Goal: Task Accomplishment & Management: Complete application form

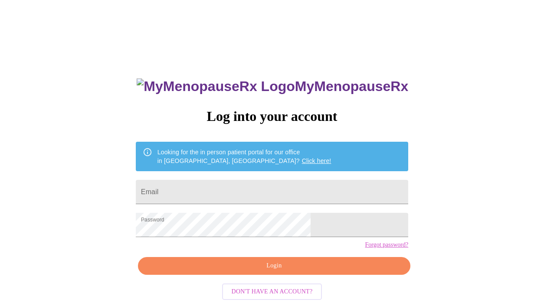
scroll to position [12, 0]
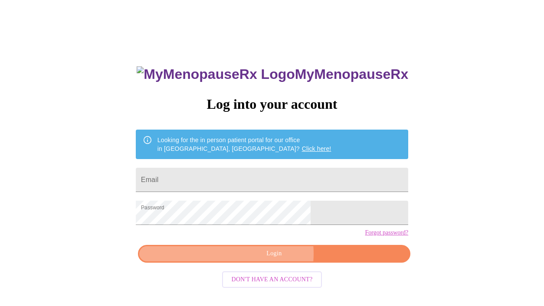
click at [270, 259] on span "Login" at bounding box center [274, 254] width 253 height 11
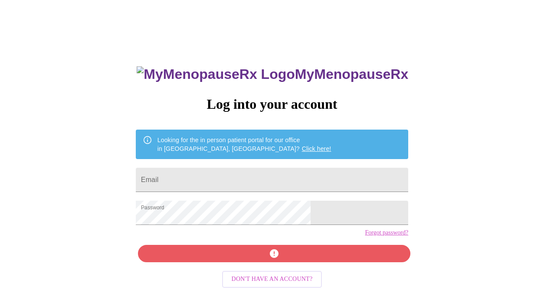
click at [289, 238] on div "MyMenopauseRx Log into your account Looking for the in person patient portal fo…" at bounding box center [272, 206] width 290 height 306
click at [288, 177] on input "Email" at bounding box center [272, 180] width 272 height 24
type input "[EMAIL_ADDRESS][DOMAIN_NAME]"
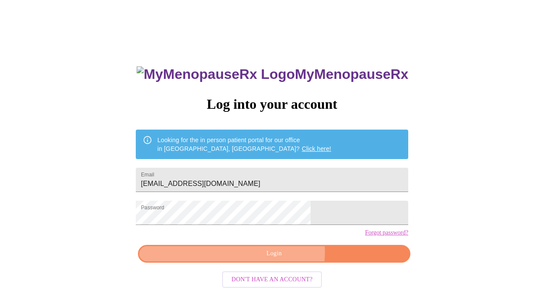
click at [280, 259] on span "Login" at bounding box center [274, 254] width 253 height 11
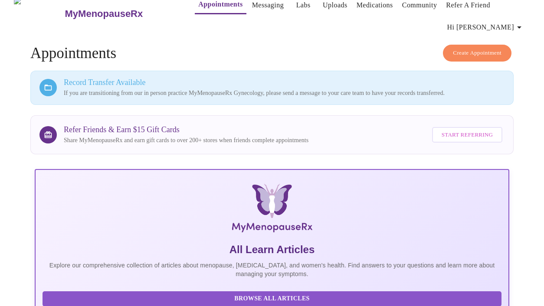
scroll to position [33, 0]
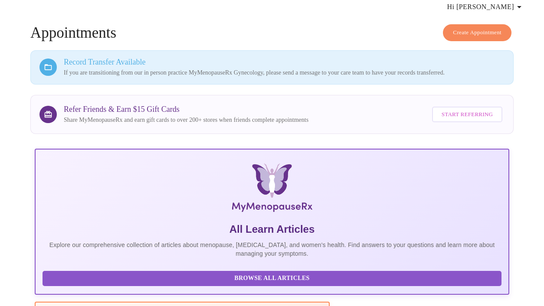
click at [51, 65] on div at bounding box center [47, 67] width 17 height 17
click at [384, 74] on p "If you are transitioning from our in person practice MyMenopauseRx Gynecology, …" at bounding box center [284, 73] width 441 height 9
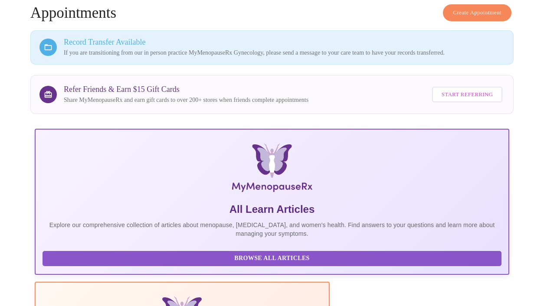
scroll to position [59, 0]
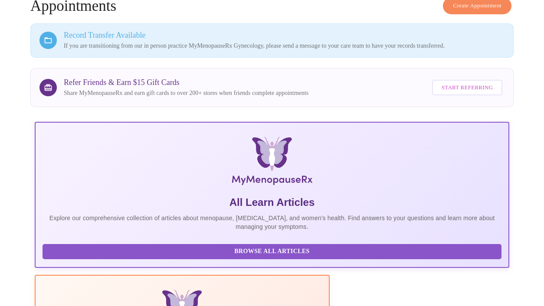
click at [46, 42] on div at bounding box center [47, 40] width 17 height 17
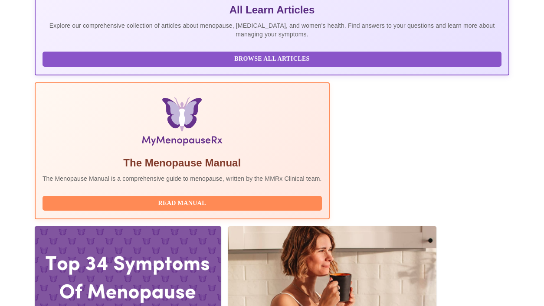
scroll to position [288, 0]
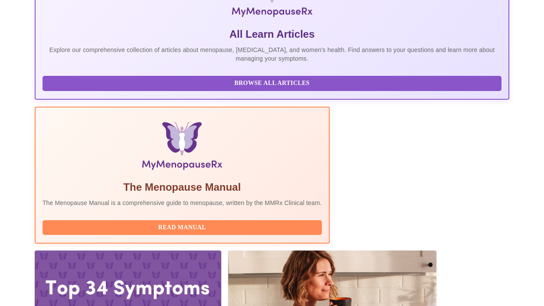
scroll to position [219, 0]
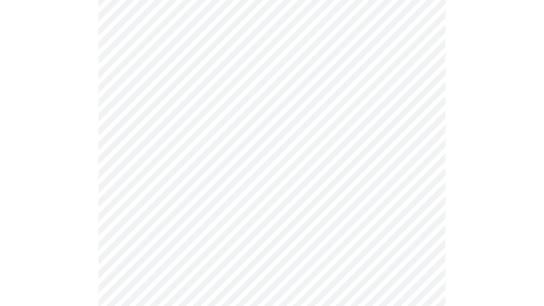
scroll to position [192, 0]
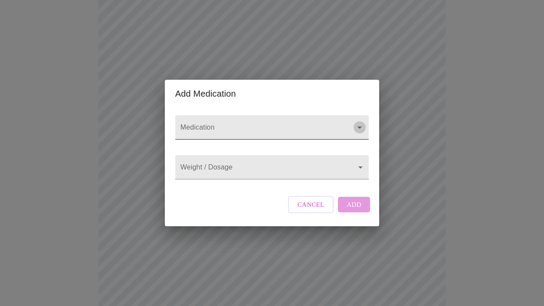
click at [360, 127] on icon "Open" at bounding box center [360, 128] width 4 height 2
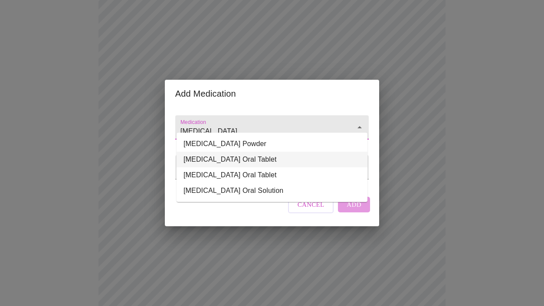
click at [290, 157] on li "[MEDICAL_DATA] Oral Tablet" at bounding box center [272, 160] width 191 height 16
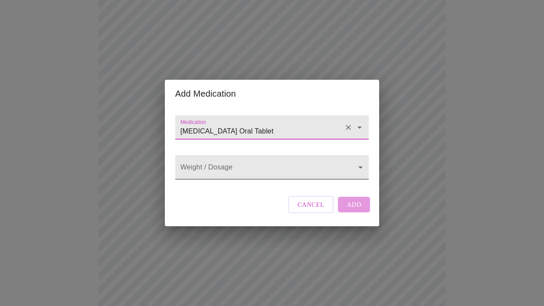
type input "[MEDICAL_DATA] Oral Tablet"
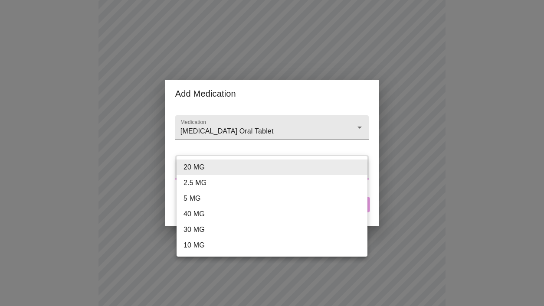
click at [359, 165] on body "MyMenopauseRx Appointments Messaging Labs Uploads Medications Community Refer a…" at bounding box center [271, 143] width 537 height 665
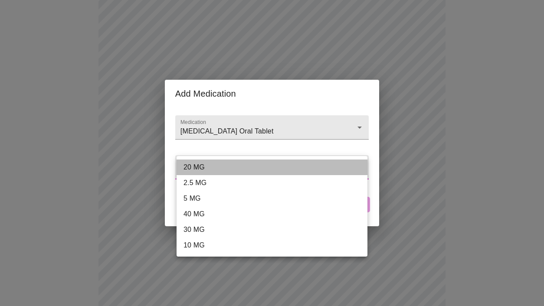
click at [349, 167] on li "20 MG" at bounding box center [272, 168] width 191 height 16
type input "20 MG"
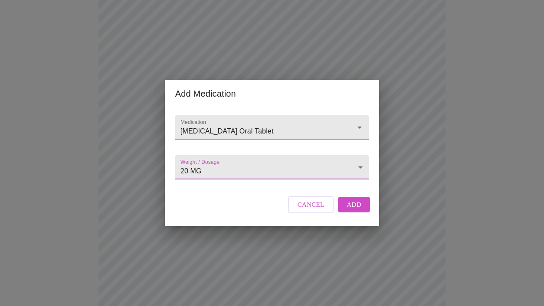
click at [359, 210] on span "Add" at bounding box center [354, 204] width 15 height 11
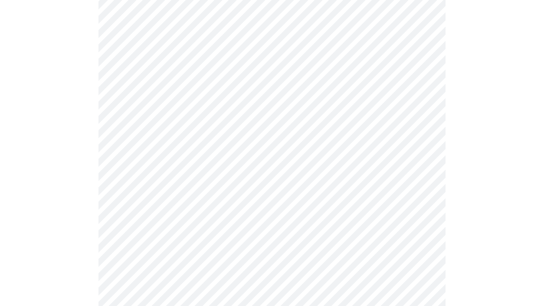
scroll to position [163, 0]
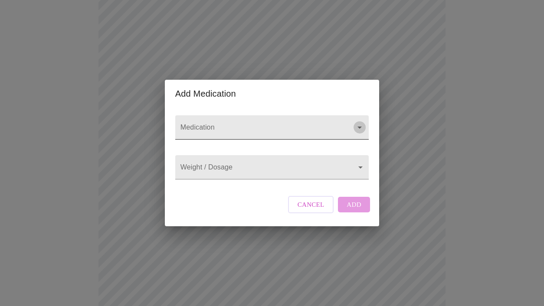
click at [359, 122] on icon "Open" at bounding box center [359, 127] width 10 height 10
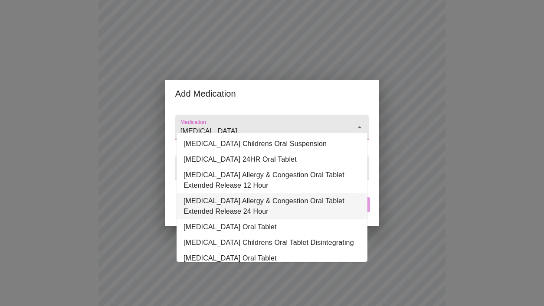
scroll to position [17, 0]
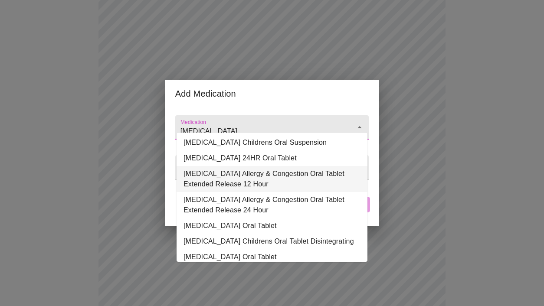
click at [311, 188] on li "[MEDICAL_DATA] Allergy & Congestion Oral Tablet Extended Release 12 Hour" at bounding box center [272, 179] width 191 height 26
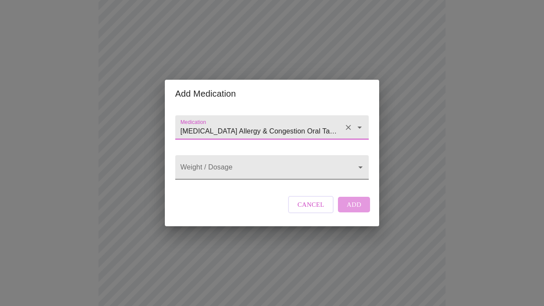
type input "[MEDICAL_DATA] Allergy & Congestion Oral Tablet Extended Release 12 Hour"
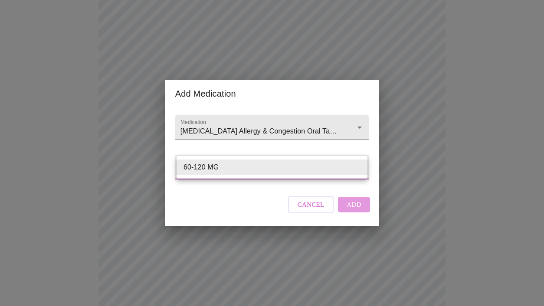
click at [361, 167] on body "MyMenopauseRx Appointments Messaging Labs Uploads Medications Community Refer a…" at bounding box center [271, 183] width 537 height 684
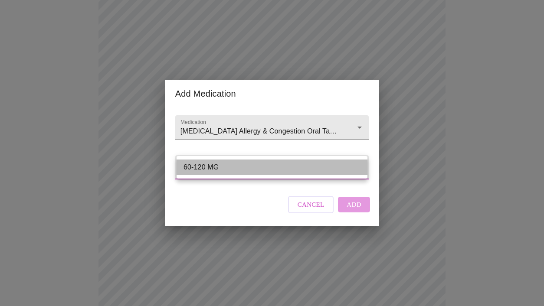
click at [348, 171] on li "60-120 MG" at bounding box center [272, 168] width 191 height 16
type input "60-120 MG"
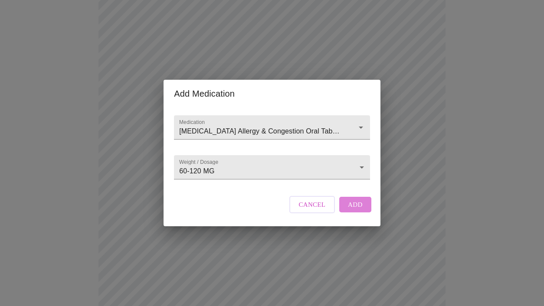
click at [361, 212] on button "Add" at bounding box center [355, 205] width 32 height 16
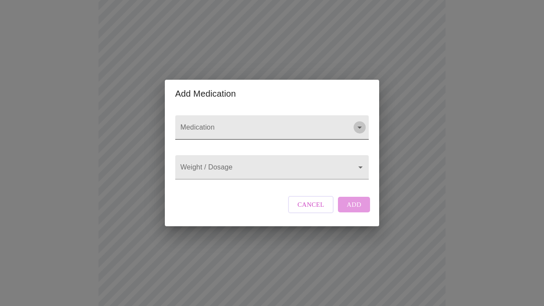
click at [361, 122] on icon "Open" at bounding box center [359, 127] width 10 height 10
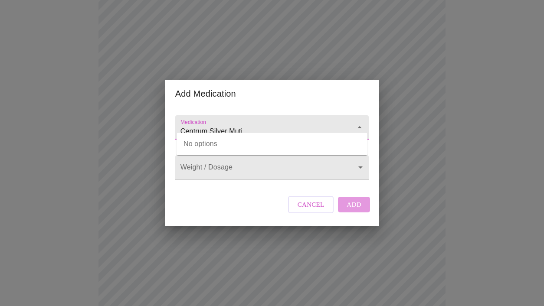
click at [359, 122] on icon "Close" at bounding box center [359, 127] width 10 height 10
click at [333, 124] on input "Centrum Silver Muti" at bounding box center [260, 132] width 162 height 16
type input "Centrum Silver Muti Vitamin"
click at [307, 124] on input "Medication" at bounding box center [260, 132] width 162 height 16
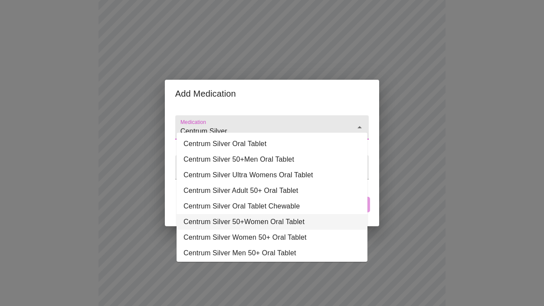
click at [313, 224] on li "Centrum Silver 50+Women Oral Tablet" at bounding box center [272, 222] width 191 height 16
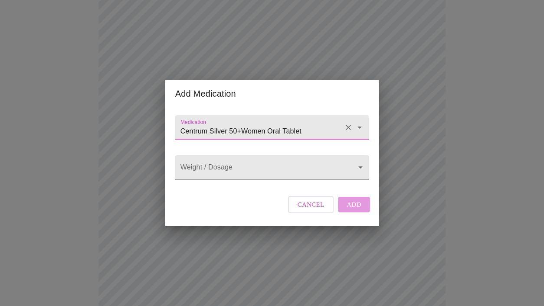
type input "Centrum Silver 50+Women Oral Tablet"
click at [359, 166] on body "MyMenopauseRx Appointments Messaging Labs Uploads Medications Community Refer a…" at bounding box center [271, 203] width 537 height 725
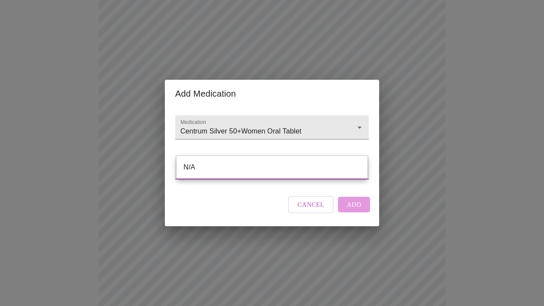
click at [317, 187] on div at bounding box center [272, 153] width 544 height 306
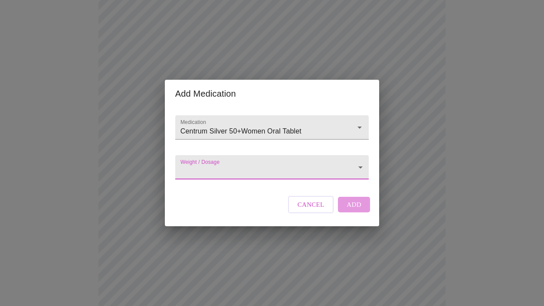
click at [353, 211] on div "Cancel Add" at bounding box center [329, 205] width 86 height 26
click at [354, 211] on div "Cancel Add" at bounding box center [329, 205] width 86 height 26
click at [357, 167] on body "MyMenopauseRx Appointments Messaging Labs Uploads Medications Community Refer a…" at bounding box center [271, 203] width 537 height 725
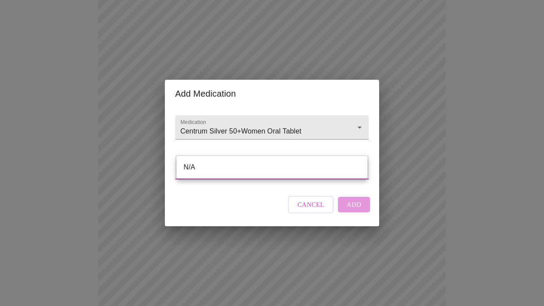
click at [310, 169] on li "N/A" at bounding box center [272, 168] width 191 height 16
type input "N/A"
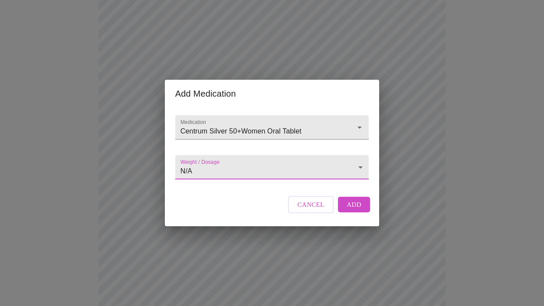
click at [350, 210] on span "Add" at bounding box center [354, 204] width 15 height 11
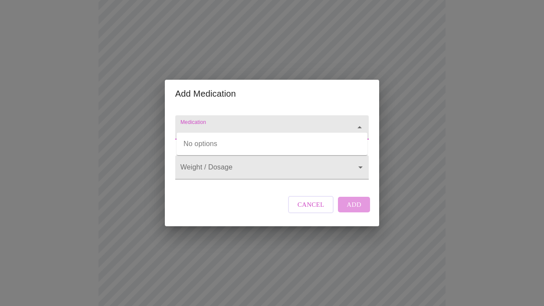
click at [260, 124] on input "Medication" at bounding box center [260, 132] width 162 height 16
click at [289, 124] on input "Tum" at bounding box center [260, 132] width 162 height 16
click at [261, 126] on input "Tum" at bounding box center [260, 132] width 162 height 16
type input "Tumeric w/black pepper"
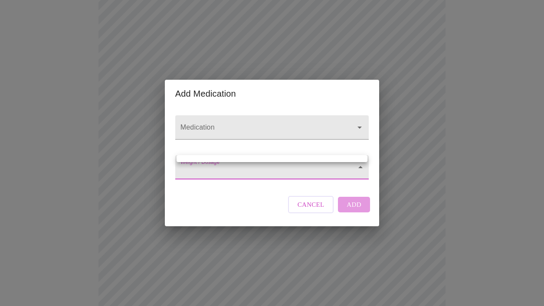
click at [361, 169] on body "MyMenopauseRx Appointments Messaging Labs Uploads Medications Community Refer a…" at bounding box center [271, 220] width 537 height 758
click at [338, 174] on div at bounding box center [272, 153] width 544 height 306
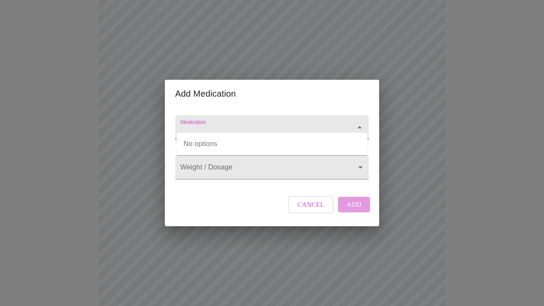
click at [323, 124] on input "Medication" at bounding box center [260, 132] width 162 height 16
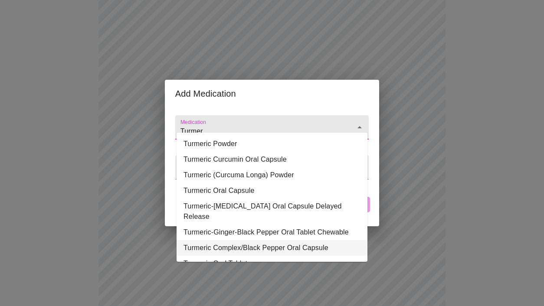
click at [327, 240] on li "Turmeric Complex/Black Pepper Oral Capsule" at bounding box center [272, 248] width 191 height 16
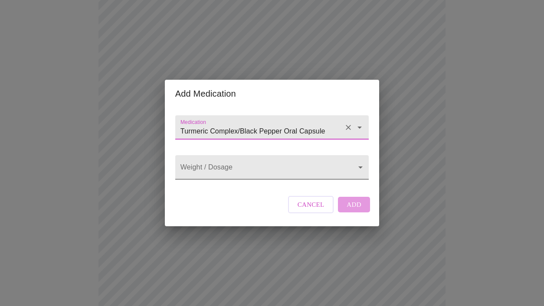
type input "Turmeric Complex/Black Pepper Oral Capsule"
click at [360, 167] on body "MyMenopauseRx Appointments Messaging Labs Uploads Medications Community Refer a…" at bounding box center [271, 220] width 537 height 758
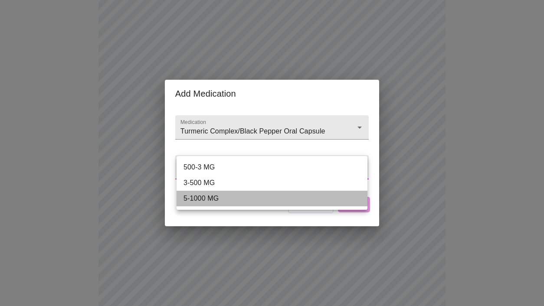
click at [346, 197] on li "5-1000 MG" at bounding box center [272, 199] width 191 height 16
type input "5-1000 MG"
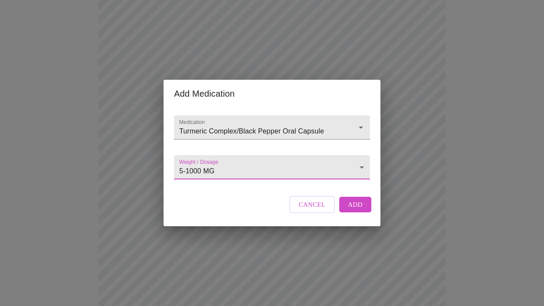
click at [355, 210] on span "Add" at bounding box center [355, 204] width 15 height 11
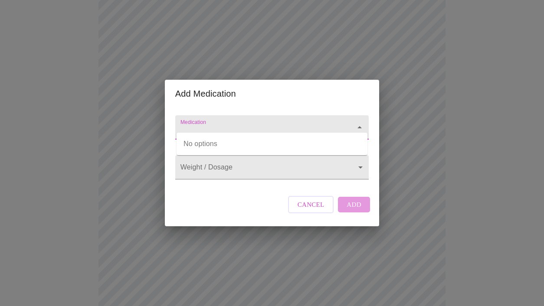
click at [287, 124] on input "Medication" at bounding box center [260, 132] width 162 height 16
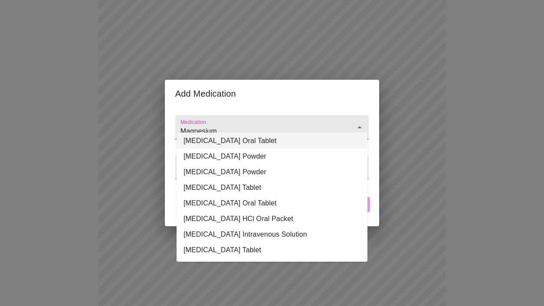
scroll to position [72, 0]
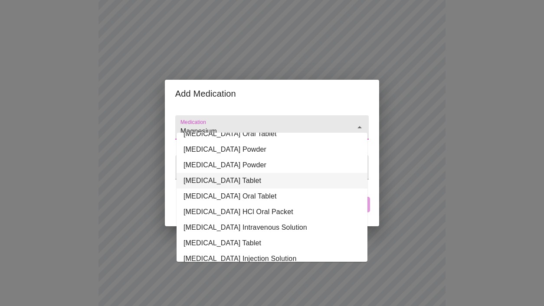
click at [274, 178] on li "[MEDICAL_DATA] Tablet" at bounding box center [272, 181] width 191 height 16
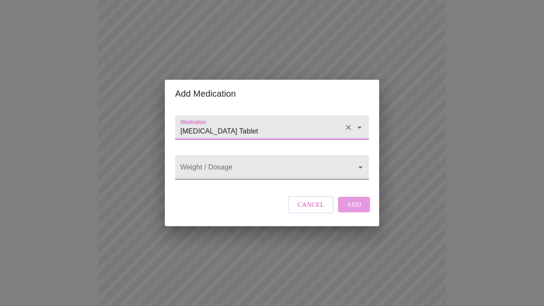
type input "[MEDICAL_DATA] Tablet"
click at [361, 169] on body "MyMenopauseRx Appointments Messaging Labs Uploads Medications Community Refer a…" at bounding box center [271, 236] width 537 height 790
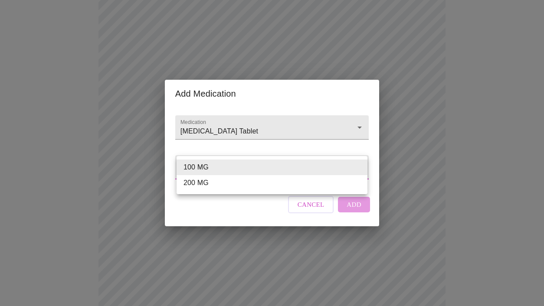
click at [351, 181] on li "200 MG" at bounding box center [272, 183] width 191 height 16
type input "200 MG"
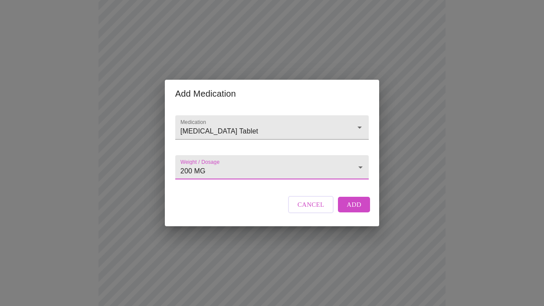
click at [360, 210] on button "Add" at bounding box center [354, 205] width 32 height 16
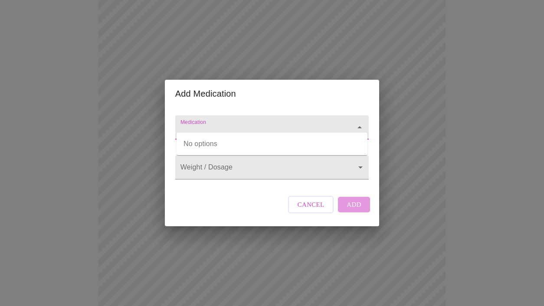
click at [205, 124] on input "Medication" at bounding box center [260, 132] width 162 height 16
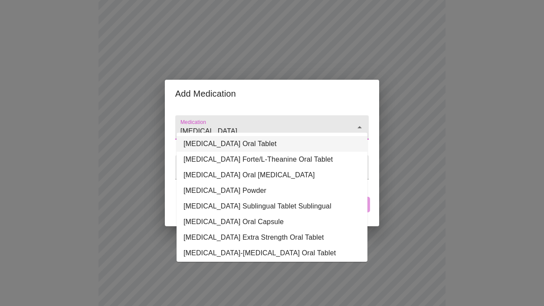
click at [207, 137] on li "[MEDICAL_DATA] Oral Tablet" at bounding box center [272, 144] width 191 height 16
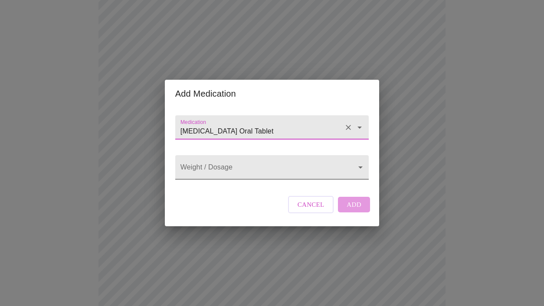
type input "[MEDICAL_DATA] Oral Tablet"
click at [359, 167] on body "MyMenopauseRx Appointments Messaging Labs Uploads Medications Community Refer a…" at bounding box center [271, 252] width 537 height 822
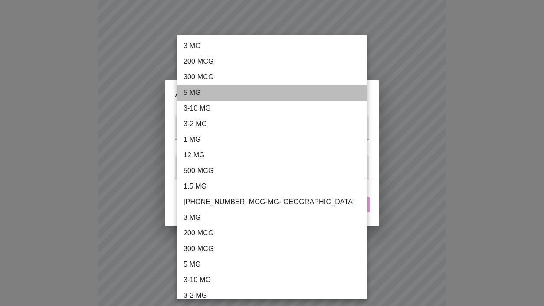
click at [280, 95] on li "5 MG" at bounding box center [272, 93] width 191 height 16
type input "5 MG"
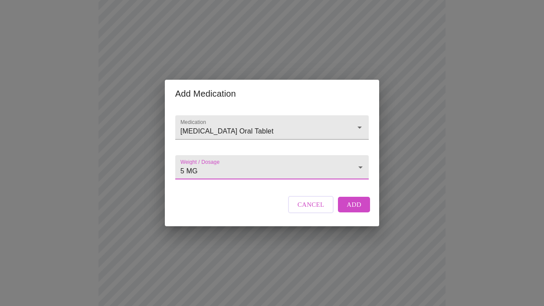
click at [353, 210] on span "Add" at bounding box center [354, 204] width 15 height 11
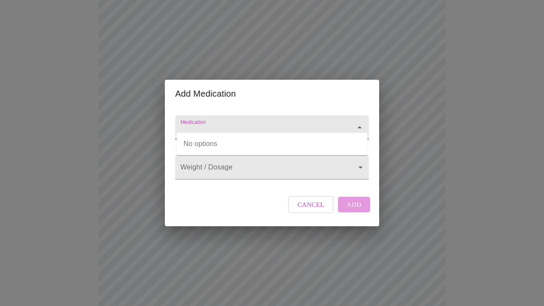
click at [258, 124] on input "Medication" at bounding box center [260, 132] width 162 height 16
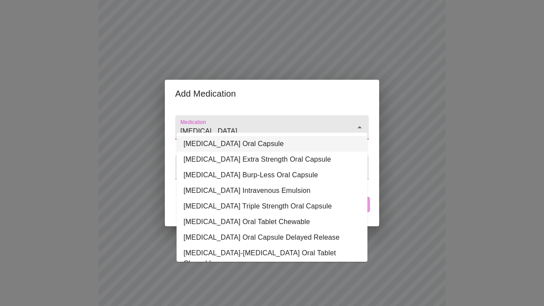
click at [246, 143] on li "[MEDICAL_DATA] Oral Capsule" at bounding box center [272, 144] width 191 height 16
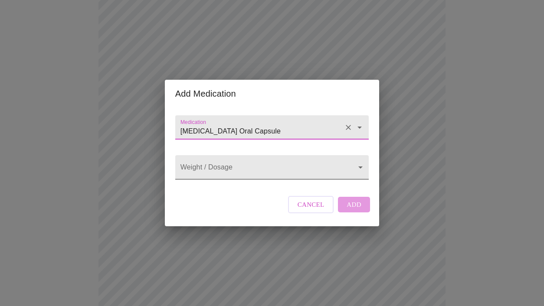
type input "[MEDICAL_DATA] Oral Capsule"
click at [358, 168] on body "MyMenopauseRx Appointments Messaging Labs Uploads Medications Community Refer a…" at bounding box center [271, 268] width 537 height 854
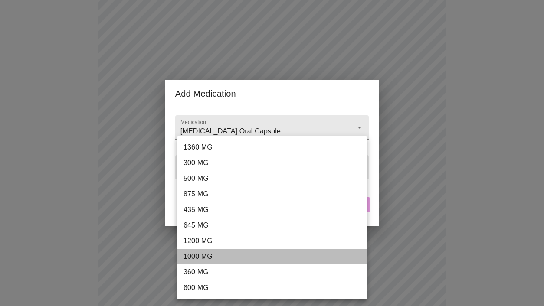
click at [335, 251] on li "1000 MG" at bounding box center [272, 257] width 191 height 16
type input "1000 MG"
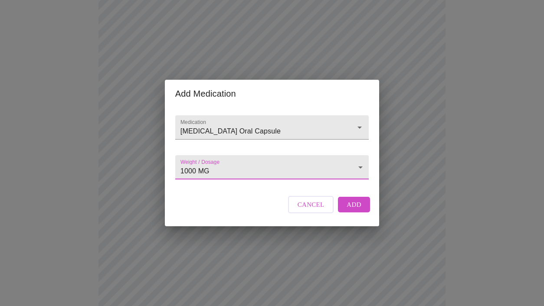
click at [364, 213] on button "Add" at bounding box center [354, 205] width 32 height 16
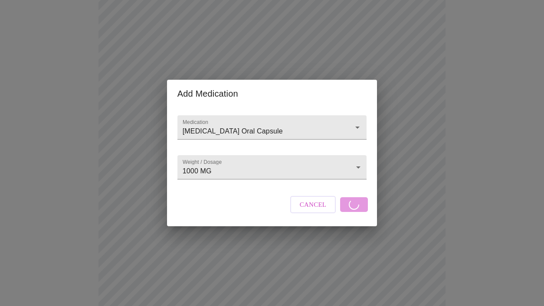
scroll to position [174, 0]
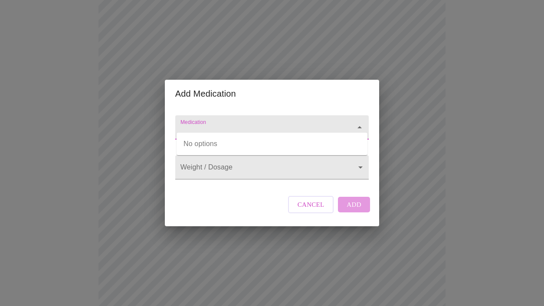
click at [217, 124] on input "Medication" at bounding box center [260, 132] width 162 height 16
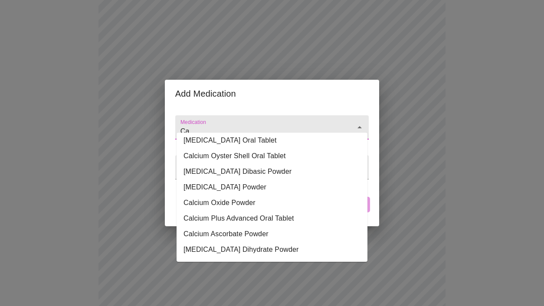
scroll to position [0, 0]
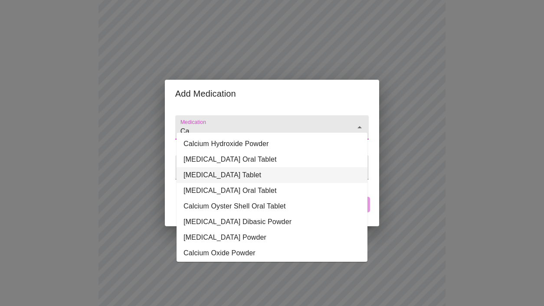
click at [253, 178] on li "[MEDICAL_DATA] Tablet" at bounding box center [272, 175] width 191 height 16
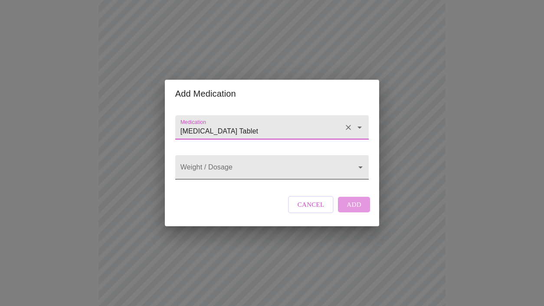
type input "[MEDICAL_DATA] Tablet"
click at [360, 167] on body "MyMenopauseRx Appointments Messaging Labs Uploads Medications Community Refer a…" at bounding box center [271, 273] width 537 height 886
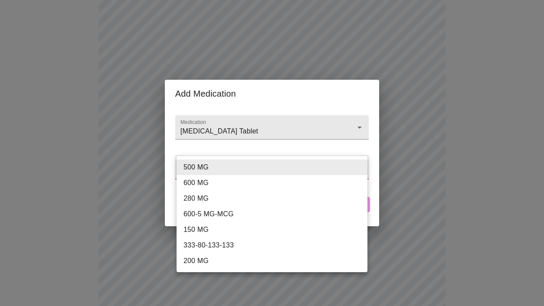
click at [350, 183] on li "600 MG" at bounding box center [272, 183] width 191 height 16
type input "600 MG"
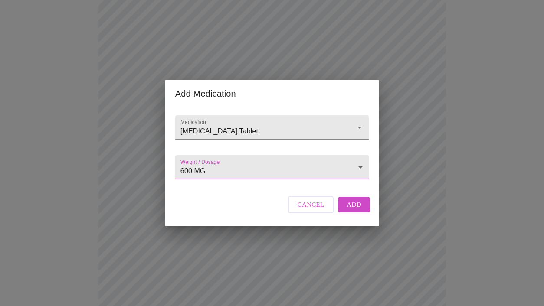
click at [361, 210] on button "Add" at bounding box center [354, 205] width 32 height 16
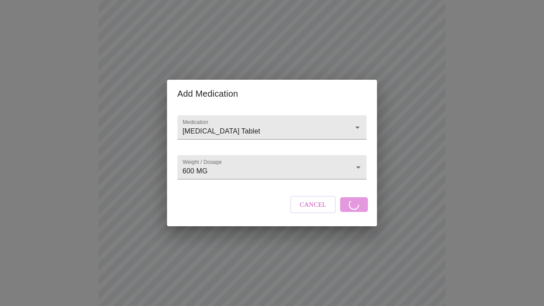
scroll to position [351, 0]
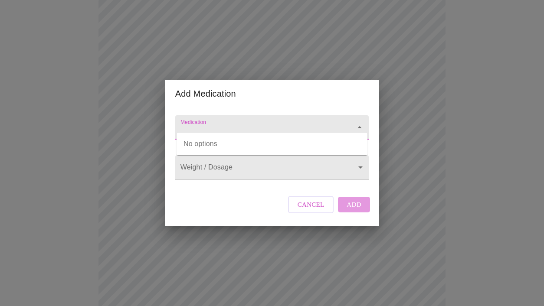
click at [218, 124] on input "Medication" at bounding box center [260, 132] width 162 height 16
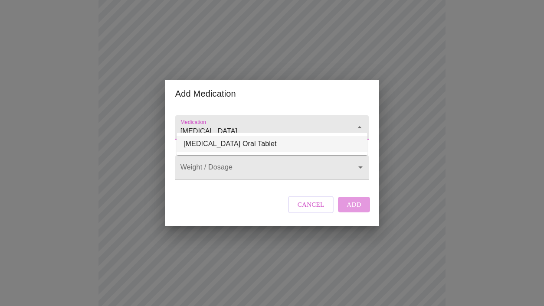
click at [211, 144] on li "[MEDICAL_DATA] Oral Tablet" at bounding box center [272, 144] width 191 height 16
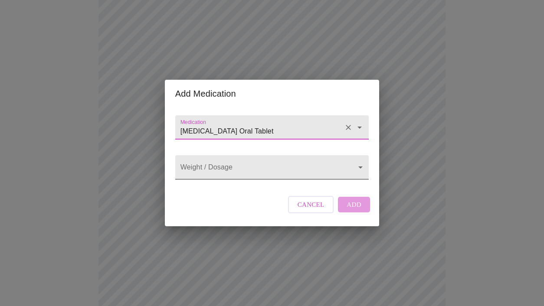
type input "[MEDICAL_DATA] Oral Tablet"
click at [360, 169] on body "MyMenopauseRx Appointments Messaging Labs Uploads Medications Community Refer a…" at bounding box center [271, 112] width 537 height 918
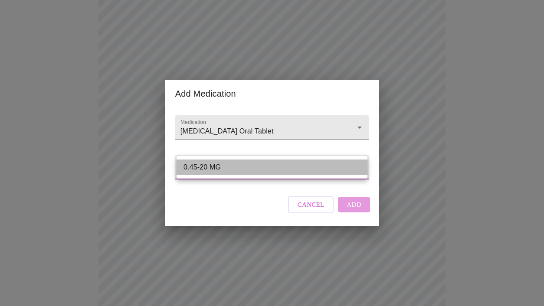
click at [305, 174] on li "0.45-20 MG" at bounding box center [272, 168] width 191 height 16
type input "0.45-20 MG"
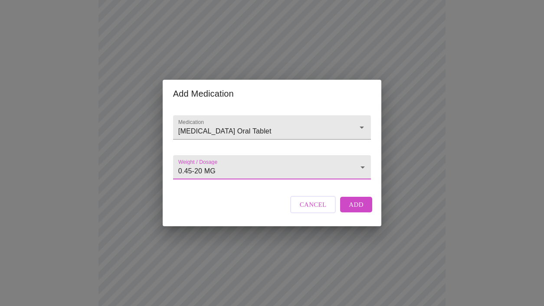
click at [356, 210] on span "Add" at bounding box center [356, 204] width 15 height 11
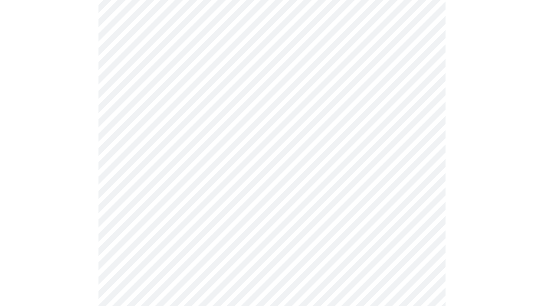
scroll to position [346, 0]
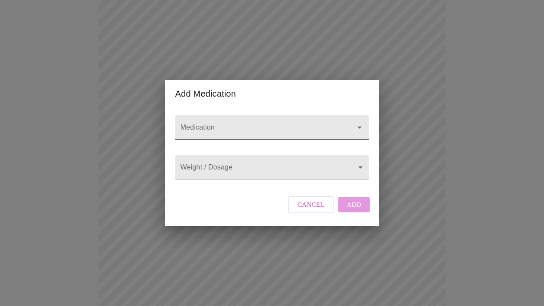
click at [221, 124] on input "Medication" at bounding box center [260, 132] width 162 height 16
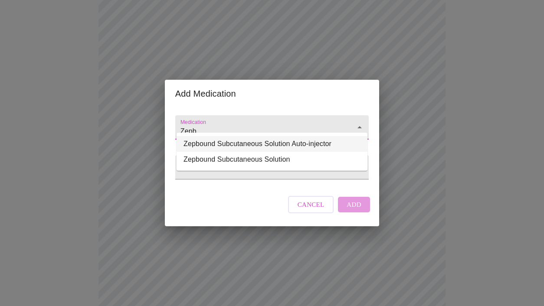
click at [243, 147] on li "Zepbound Subcutaneous Solution Auto-injector" at bounding box center [272, 144] width 191 height 16
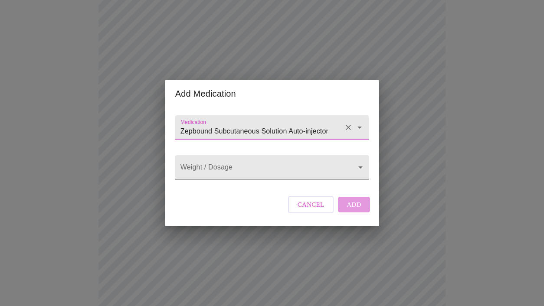
type input "Zepbound Subcutaneous Solution Auto-injector"
click at [361, 166] on body "MyMenopauseRx Appointments Messaging Labs Uploads Medications Community Refer a…" at bounding box center [271, 133] width 537 height 950
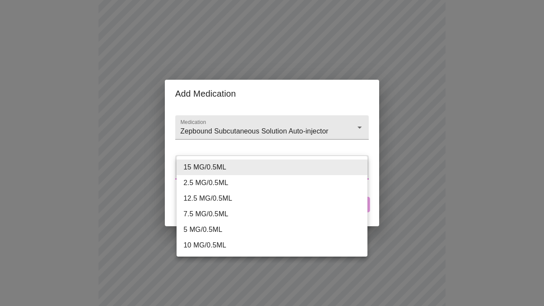
click at [330, 245] on li "10 MG/0.5ML" at bounding box center [272, 246] width 191 height 16
type input "10 MG/0.5ML"
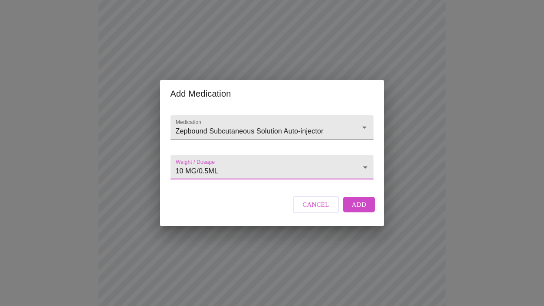
click at [356, 210] on span "Add" at bounding box center [359, 204] width 15 height 11
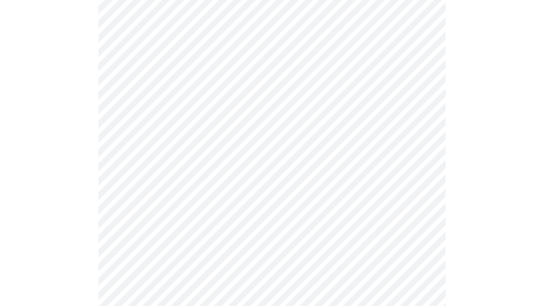
scroll to position [676, 0]
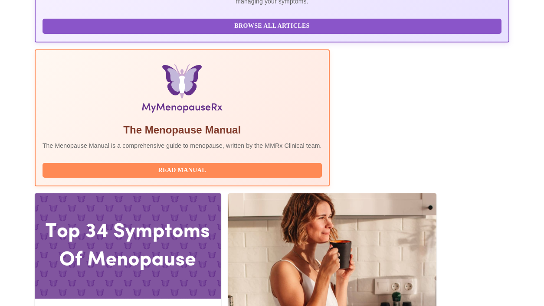
scroll to position [297, 0]
